Goal: Browse casually

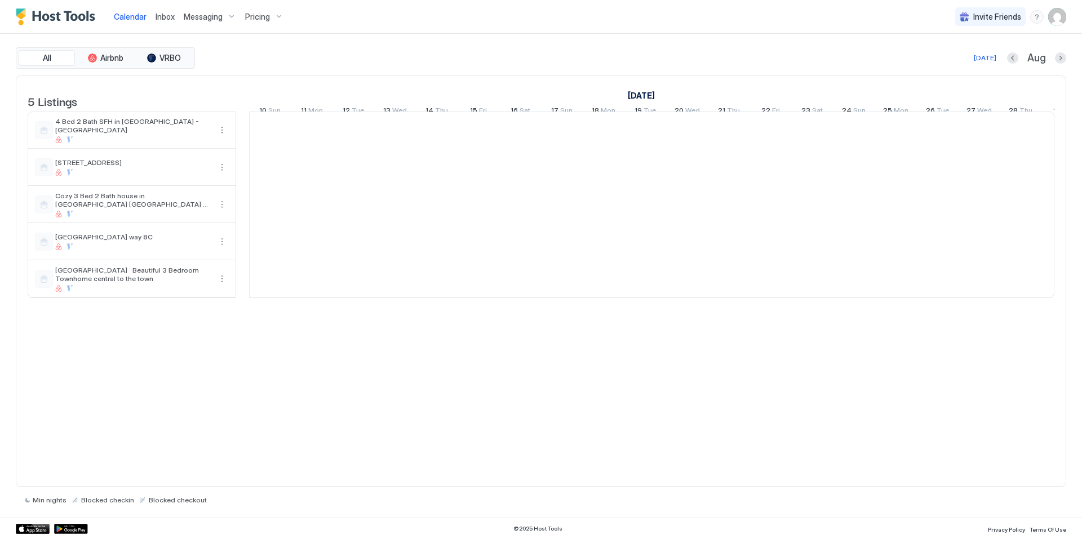
scroll to position [0, 626]
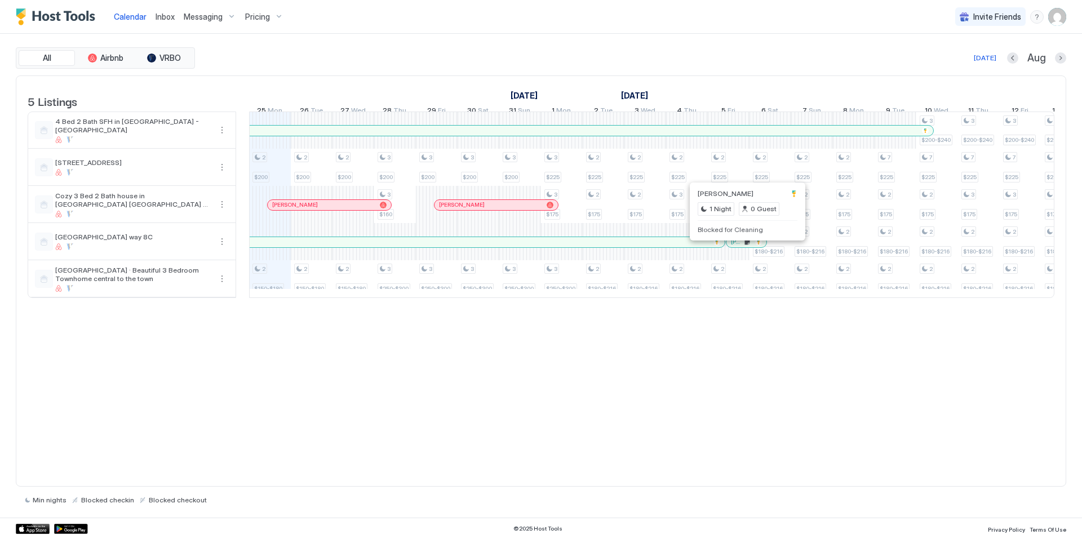
click at [745, 247] on div at bounding box center [745, 242] width 9 height 9
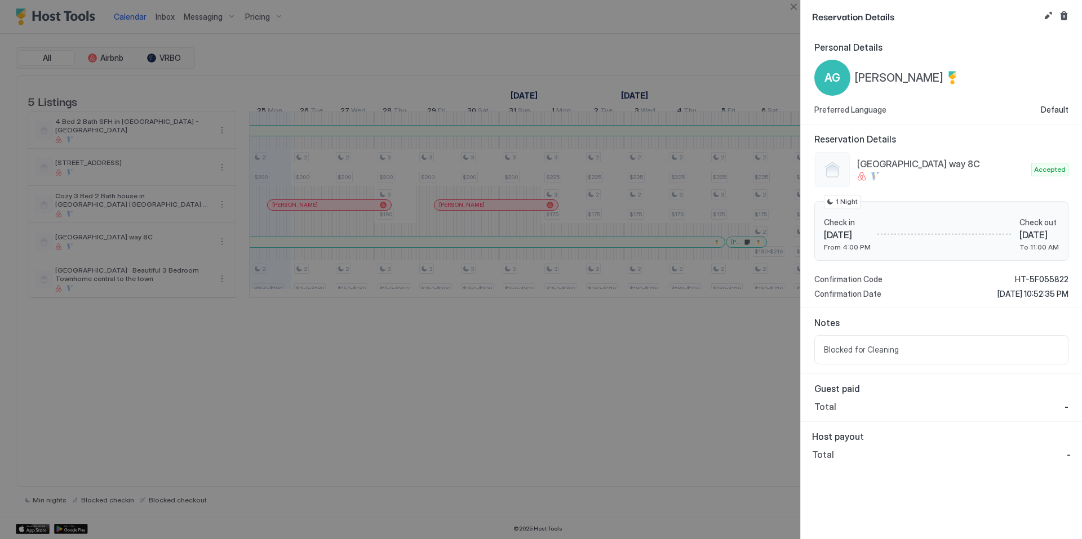
click at [646, 380] on div at bounding box center [541, 269] width 1082 height 539
click at [793, 4] on button "Close" at bounding box center [794, 7] width 14 height 14
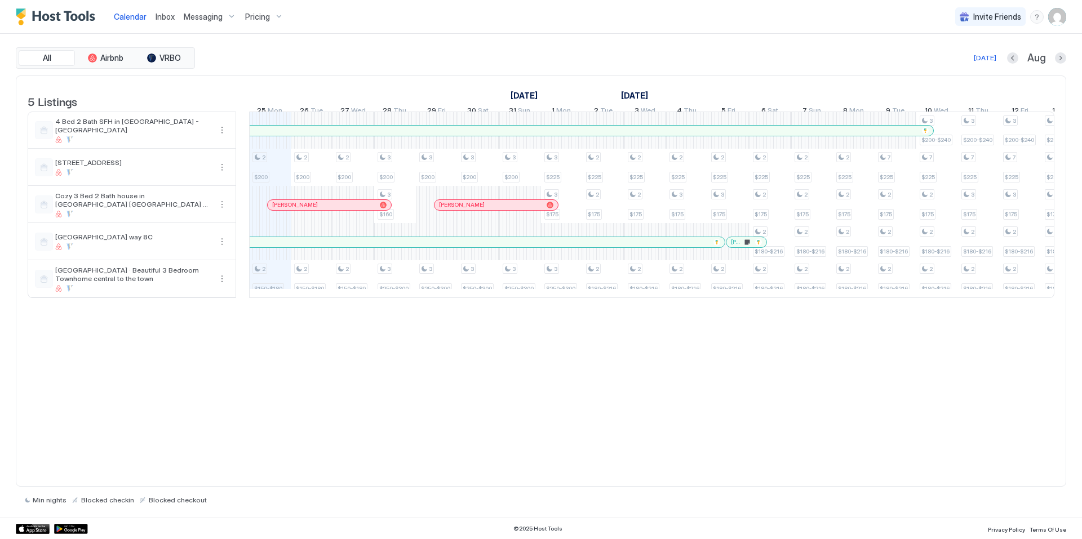
click at [530, 210] on div "[PERSON_NAME]" at bounding box center [495, 205] width 123 height 10
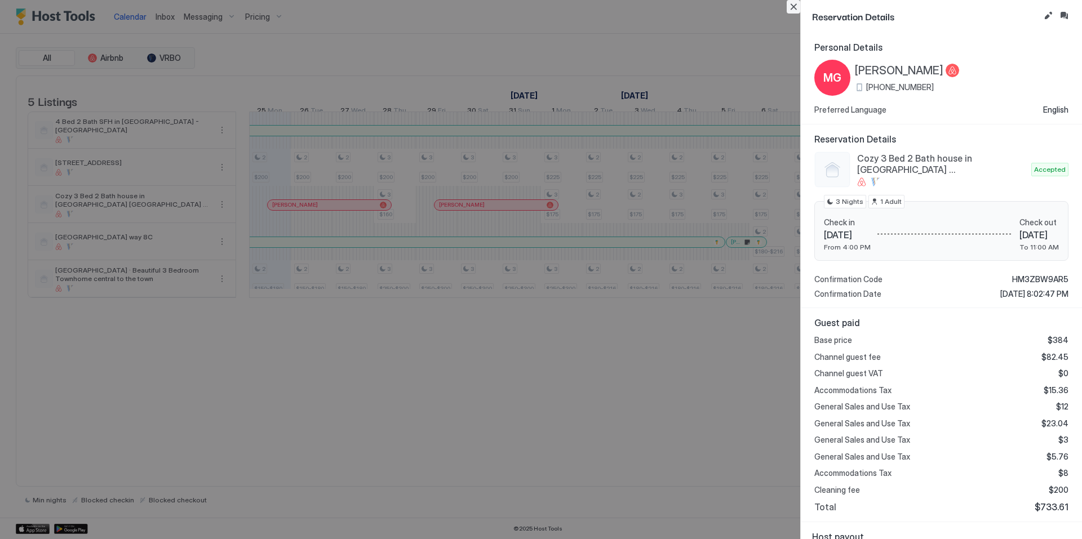
click at [792, 8] on button "Close" at bounding box center [794, 7] width 14 height 14
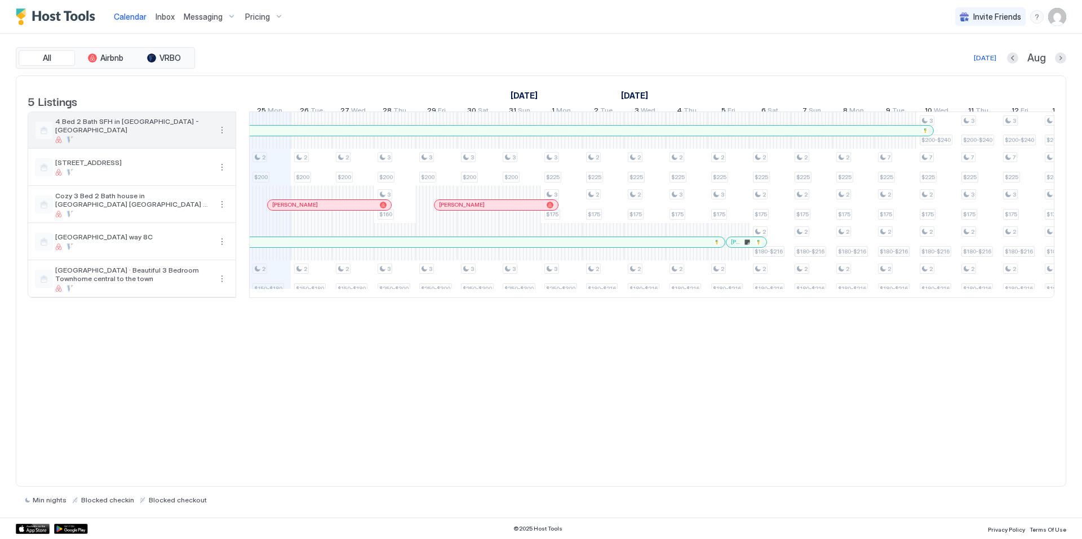
click at [166, 134] on span "4 Bed 2 Bath SFH in [GEOGRAPHIC_DATA] - [GEOGRAPHIC_DATA]" at bounding box center [133, 125] width 156 height 17
click at [927, 134] on div at bounding box center [925, 130] width 7 height 7
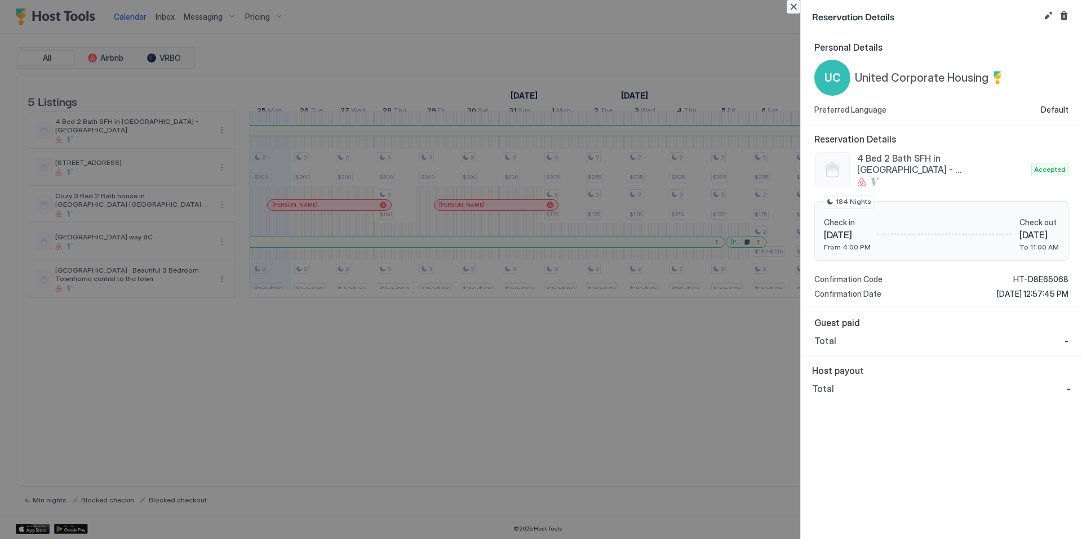
click at [793, 6] on button "Close" at bounding box center [794, 7] width 14 height 14
